Goal: Information Seeking & Learning: Understand process/instructions

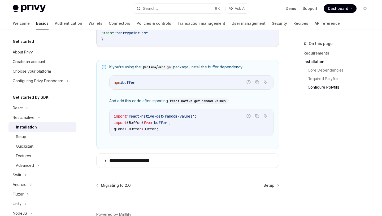
scroll to position [375, 0]
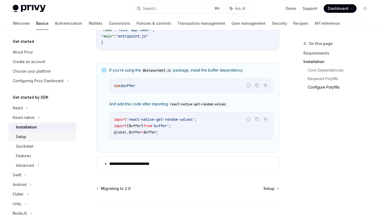
click at [49, 135] on div "Setup" at bounding box center [44, 136] width 57 height 6
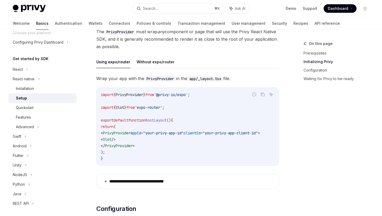
scroll to position [30, 0]
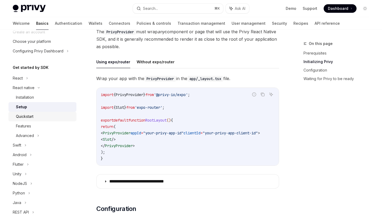
click at [37, 116] on div "Quickstart" at bounding box center [44, 116] width 57 height 6
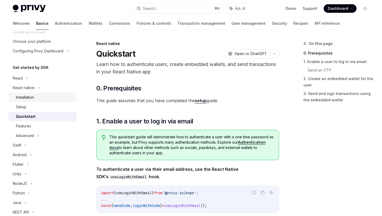
click at [40, 95] on div "Installation" at bounding box center [44, 97] width 57 height 6
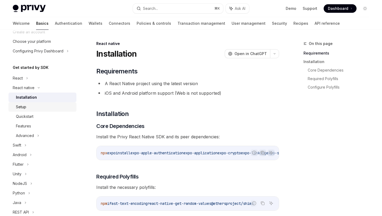
click at [54, 107] on div "Setup" at bounding box center [44, 107] width 57 height 6
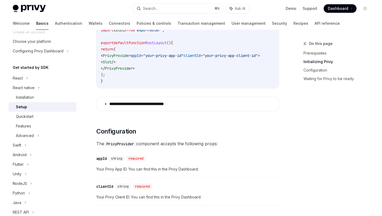
scroll to position [263, 0]
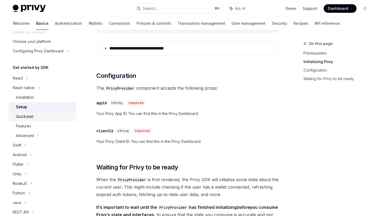
click at [58, 117] on div "Quickstart" at bounding box center [44, 116] width 57 height 6
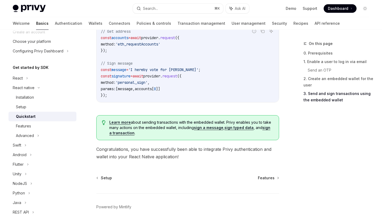
scroll to position [831, 0]
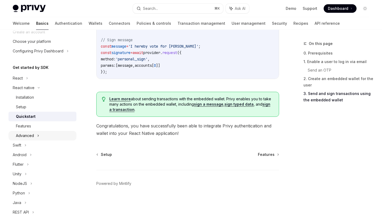
click at [60, 133] on div "Advanced" at bounding box center [42, 136] width 68 height 10
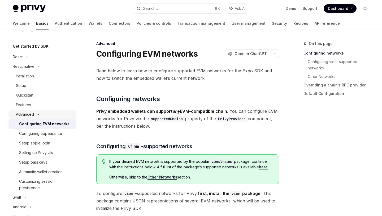
scroll to position [48, 0]
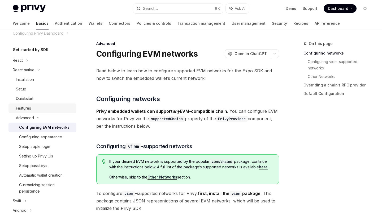
click at [53, 110] on div "Features" at bounding box center [44, 108] width 57 height 6
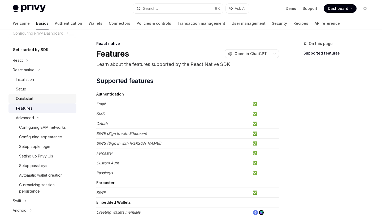
click at [70, 101] on div "Quickstart" at bounding box center [44, 98] width 57 height 6
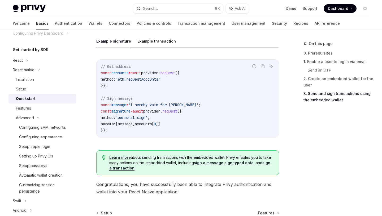
scroll to position [831, 0]
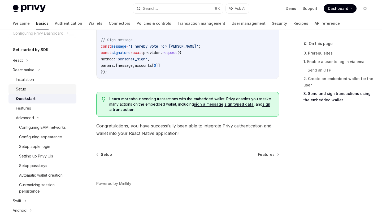
click at [59, 90] on div "Setup" at bounding box center [44, 89] width 57 height 6
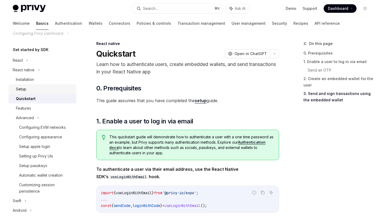
type textarea "*"
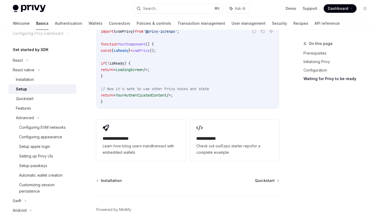
scroll to position [486, 0]
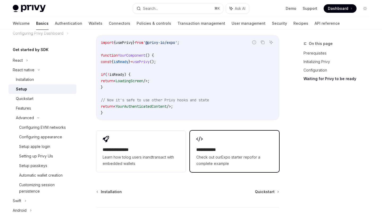
click at [207, 155] on span "Check out our Expo starter repo for a complete example" at bounding box center [235, 160] width 76 height 13
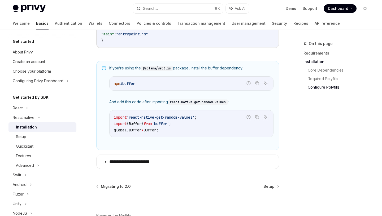
scroll to position [413, 0]
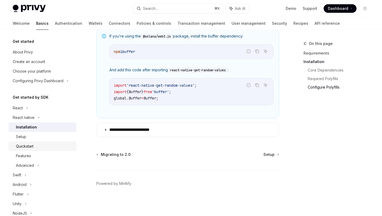
click at [44, 147] on div "Quickstart" at bounding box center [44, 146] width 57 height 6
type textarea "*"
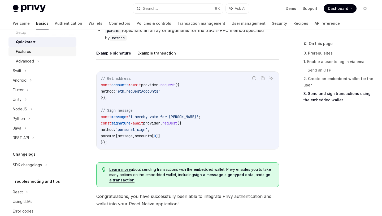
scroll to position [115, 0]
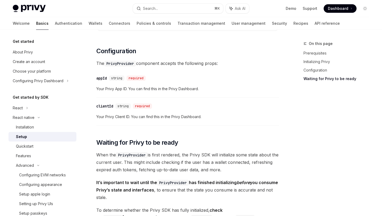
scroll to position [48, 0]
